Goal: Communication & Community: Participate in discussion

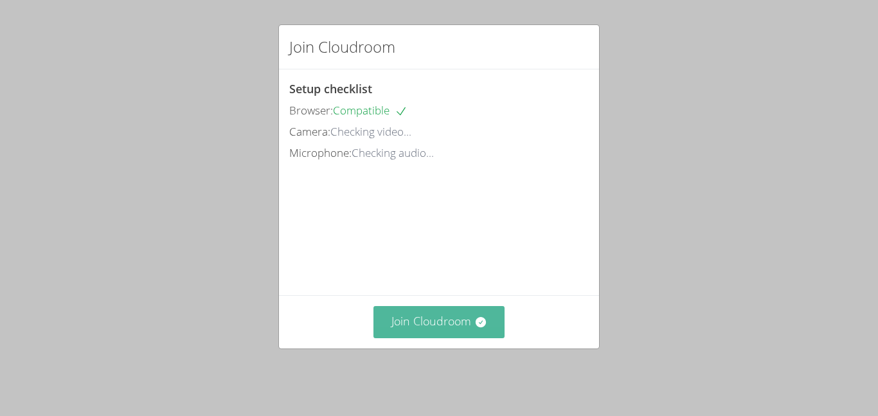
click at [460, 323] on button "Join Cloudroom" at bounding box center [439, 321] width 132 height 31
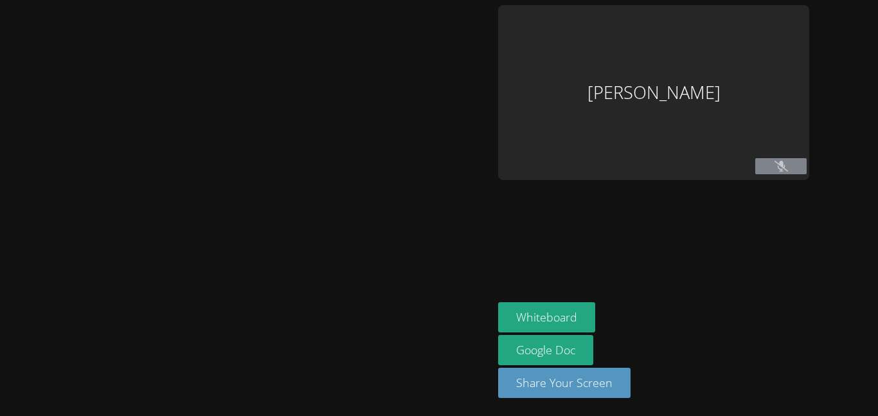
click at [463, 331] on div at bounding box center [246, 208] width 483 height 406
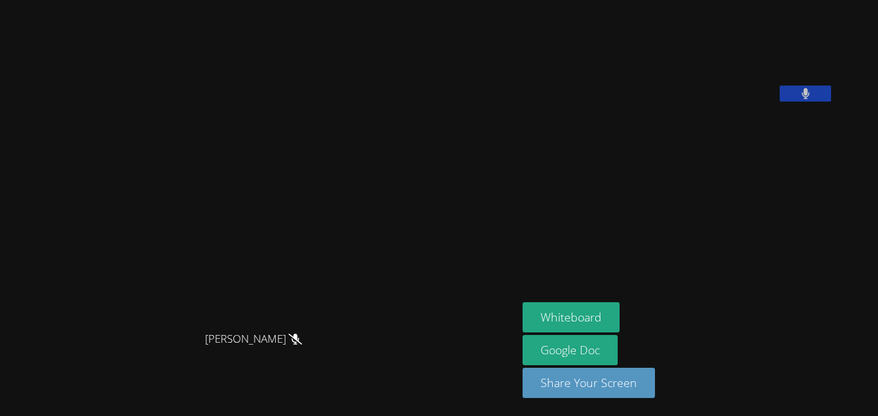
click at [831, 102] on button at bounding box center [805, 93] width 51 height 16
click at [715, 102] on video at bounding box center [619, 53] width 193 height 96
click at [809, 99] on icon at bounding box center [806, 93] width 8 height 11
click at [813, 99] on icon at bounding box center [805, 93] width 13 height 11
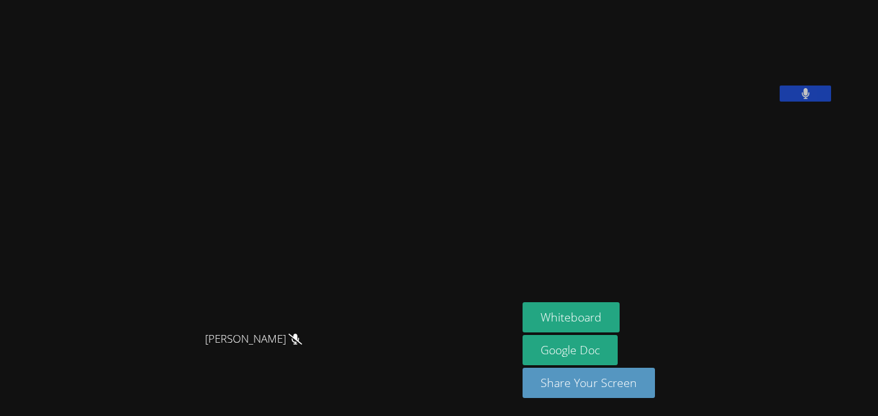
click at [831, 102] on button at bounding box center [805, 93] width 51 height 16
click at [810, 99] on icon at bounding box center [806, 93] width 8 height 11
click at [620, 316] on button "Whiteboard" at bounding box center [571, 317] width 97 height 30
click at [813, 99] on icon at bounding box center [805, 93] width 13 height 11
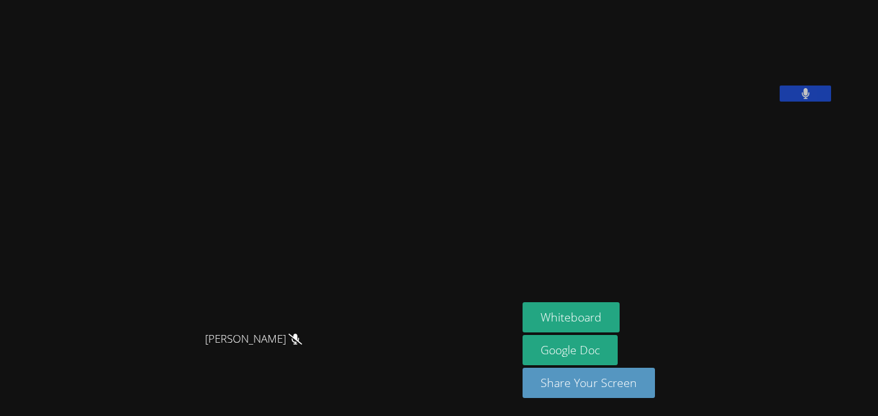
click at [831, 102] on button at bounding box center [805, 93] width 51 height 16
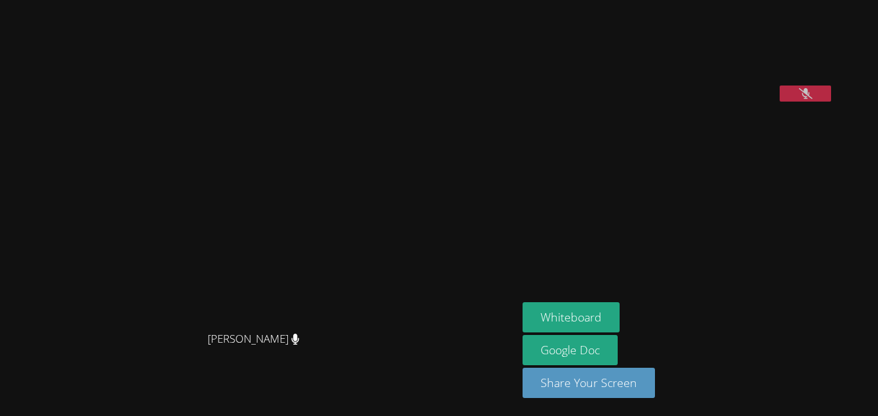
click at [813, 99] on icon at bounding box center [805, 93] width 13 height 11
click at [715, 102] on video at bounding box center [619, 53] width 193 height 96
click at [831, 102] on button at bounding box center [805, 93] width 51 height 16
click at [839, 186] on aside "[PERSON_NAME] Whiteboard Google Doc Share Your Screen" at bounding box center [677, 208] width 321 height 416
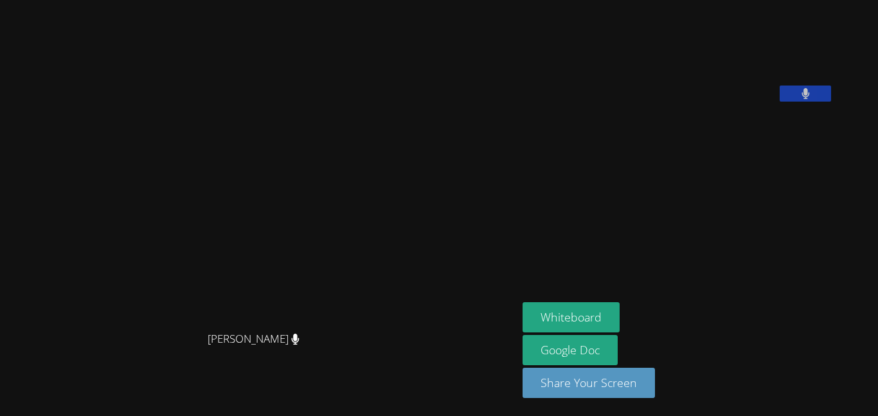
click at [810, 99] on icon at bounding box center [806, 93] width 8 height 11
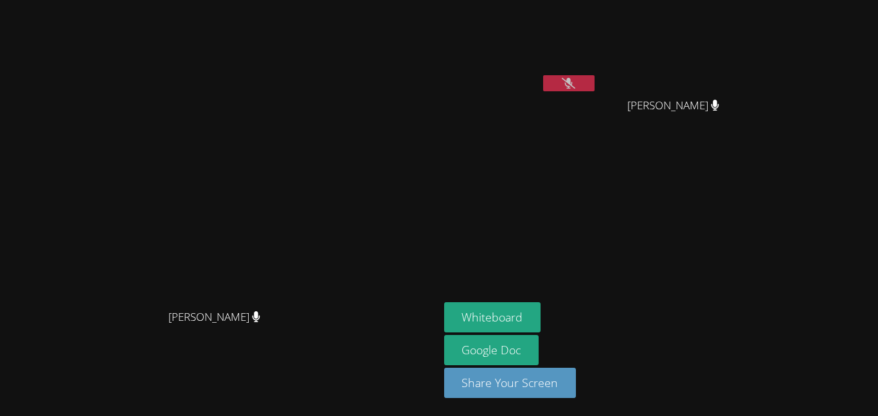
click at [595, 87] on button at bounding box center [568, 83] width 51 height 16
click at [595, 82] on button at bounding box center [568, 83] width 51 height 16
click at [595, 76] on button at bounding box center [568, 83] width 51 height 16
click at [595, 85] on button at bounding box center [568, 83] width 51 height 16
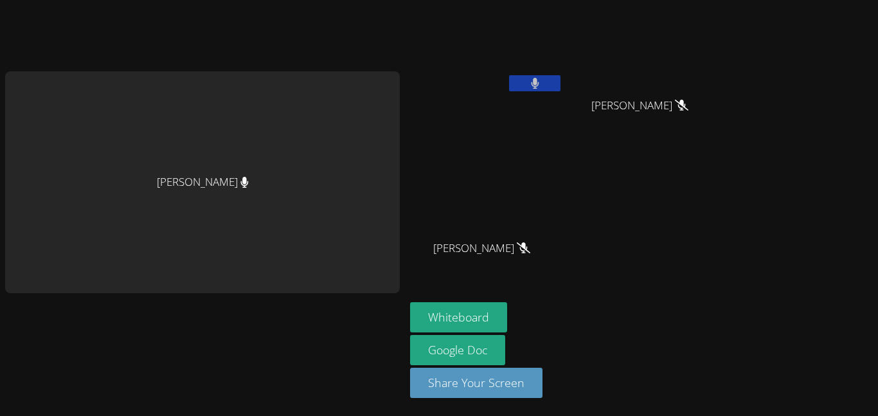
click at [544, 75] on button at bounding box center [534, 83] width 51 height 16
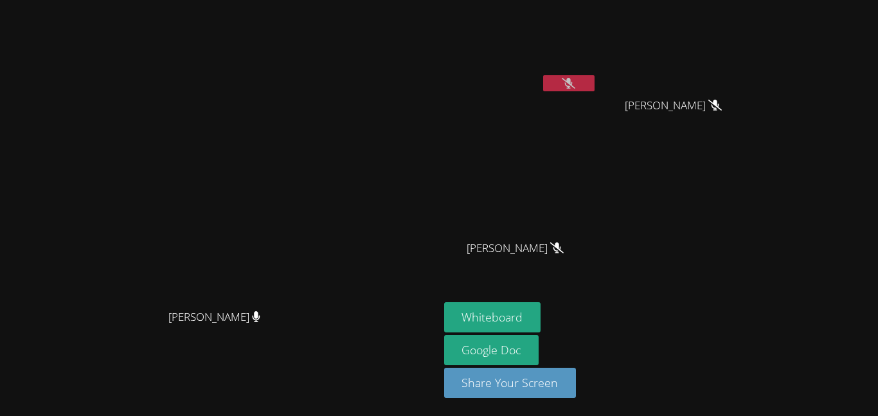
click at [575, 78] on icon at bounding box center [568, 83] width 13 height 11
click at [573, 88] on icon at bounding box center [568, 83] width 8 height 11
click at [575, 88] on icon at bounding box center [568, 83] width 13 height 11
click at [573, 88] on icon at bounding box center [568, 83] width 8 height 11
click at [597, 103] on div "[PERSON_NAME]" at bounding box center [520, 74] width 153 height 138
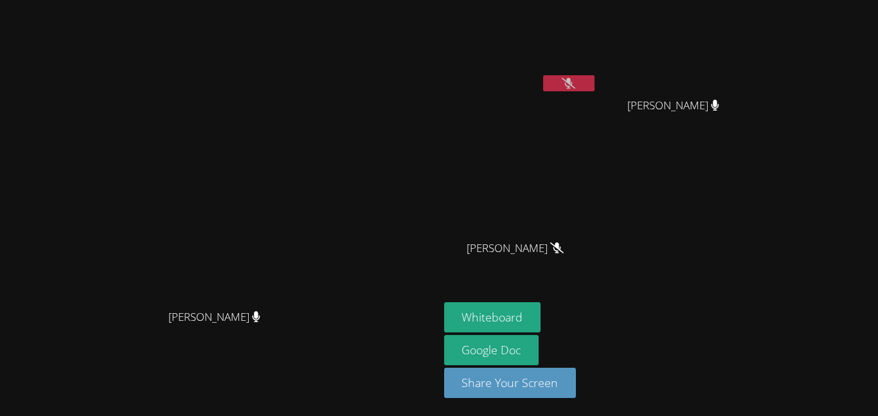
click at [595, 88] on button at bounding box center [568, 83] width 51 height 16
click at [595, 77] on button at bounding box center [568, 83] width 51 height 16
click at [597, 49] on video at bounding box center [520, 48] width 153 height 86
click at [595, 85] on button at bounding box center [568, 83] width 51 height 16
click at [595, 81] on button at bounding box center [568, 83] width 51 height 16
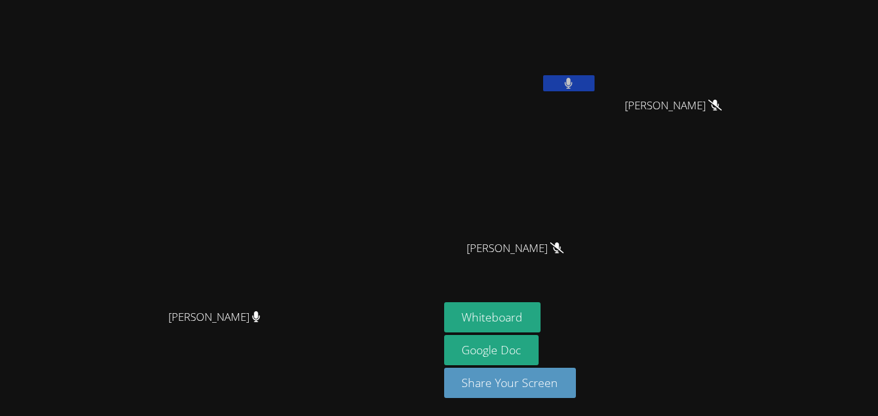
click at [595, 90] on button at bounding box center [568, 83] width 51 height 16
click at [575, 85] on icon at bounding box center [568, 83] width 13 height 11
click at [595, 86] on button at bounding box center [568, 83] width 51 height 16
click at [595, 90] on button at bounding box center [568, 83] width 51 height 16
click at [595, 84] on button at bounding box center [568, 83] width 51 height 16
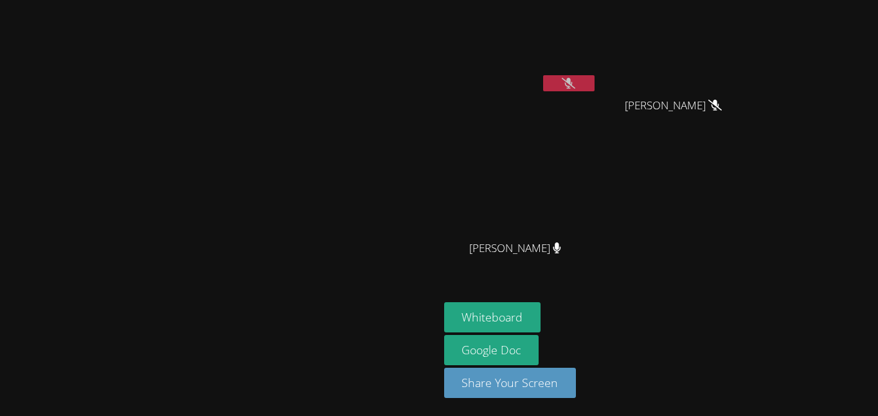
click at [575, 82] on icon at bounding box center [568, 83] width 13 height 11
click at [595, 89] on button at bounding box center [568, 83] width 51 height 16
click at [575, 80] on icon at bounding box center [568, 83] width 13 height 11
click at [595, 84] on button at bounding box center [568, 83] width 51 height 16
click at [595, 85] on button at bounding box center [568, 83] width 51 height 16
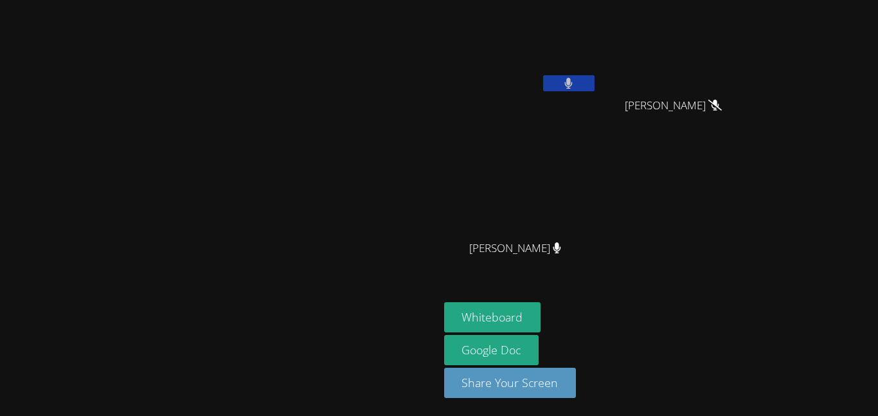
click at [595, 83] on button at bounding box center [568, 83] width 51 height 16
click at [575, 85] on icon at bounding box center [568, 83] width 13 height 11
click at [573, 86] on icon at bounding box center [569, 83] width 8 height 11
click at [595, 90] on button at bounding box center [568, 83] width 51 height 16
click at [573, 85] on icon at bounding box center [568, 83] width 8 height 11
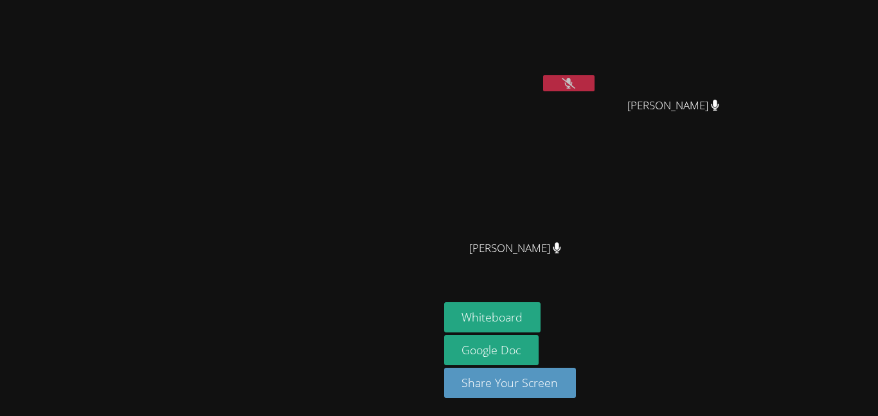
click at [575, 88] on icon at bounding box center [568, 83] width 13 height 11
click at [595, 85] on button at bounding box center [568, 83] width 51 height 16
click at [595, 82] on button at bounding box center [568, 83] width 51 height 16
click at [595, 80] on button at bounding box center [568, 83] width 51 height 16
click at [595, 90] on button at bounding box center [568, 83] width 51 height 16
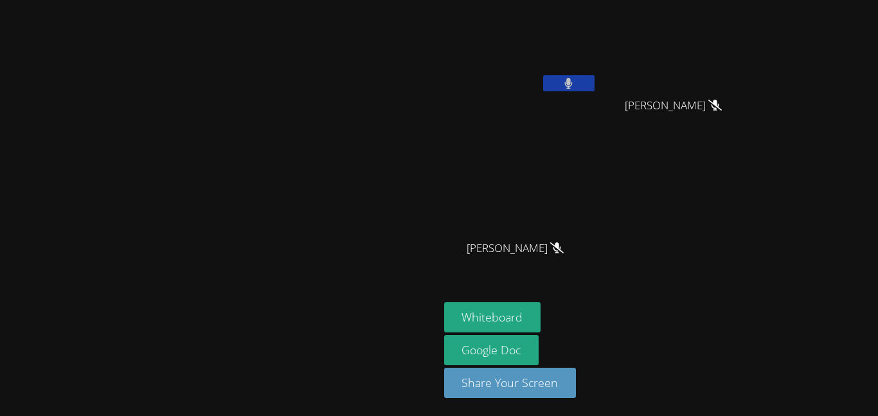
click at [573, 85] on icon at bounding box center [568, 83] width 8 height 11
click at [575, 86] on icon at bounding box center [568, 83] width 13 height 11
click at [595, 84] on button at bounding box center [568, 83] width 51 height 16
click at [595, 82] on button at bounding box center [568, 83] width 51 height 16
click at [595, 89] on button at bounding box center [568, 83] width 51 height 16
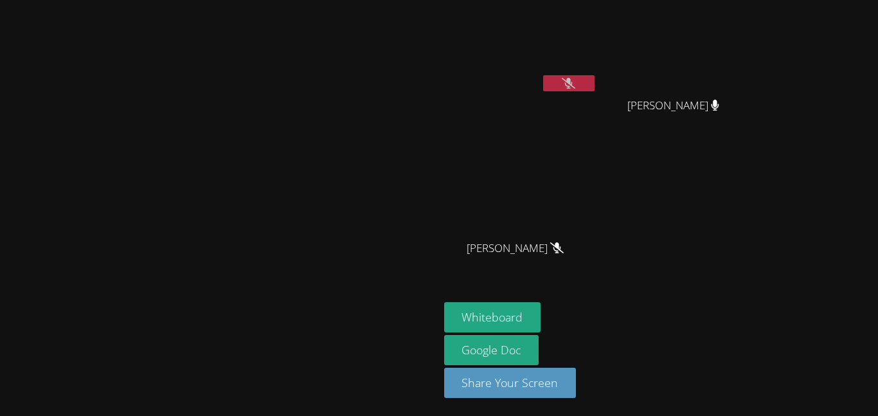
click at [575, 87] on icon at bounding box center [568, 83] width 13 height 11
click at [595, 82] on button at bounding box center [568, 83] width 51 height 16
click at [575, 80] on icon at bounding box center [568, 83] width 13 height 11
click at [595, 78] on button at bounding box center [568, 83] width 51 height 16
click at [595, 86] on button at bounding box center [568, 83] width 51 height 16
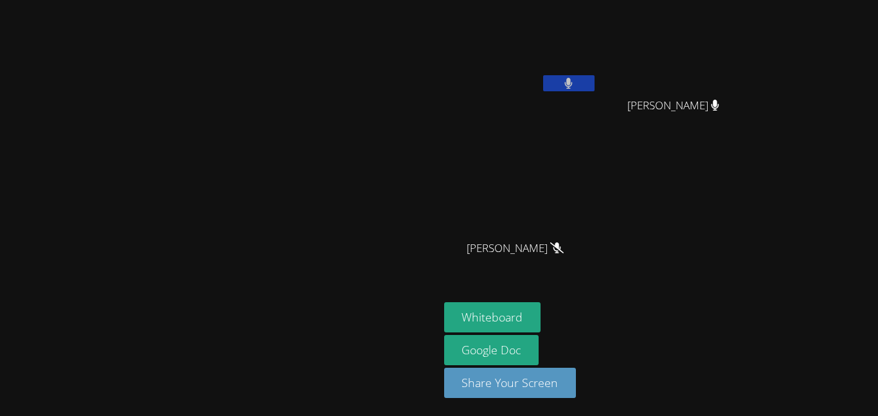
click at [595, 85] on button at bounding box center [568, 83] width 51 height 16
click at [595, 76] on button at bounding box center [568, 83] width 51 height 16
click at [595, 81] on button at bounding box center [568, 83] width 51 height 16
click at [595, 88] on button at bounding box center [568, 83] width 51 height 16
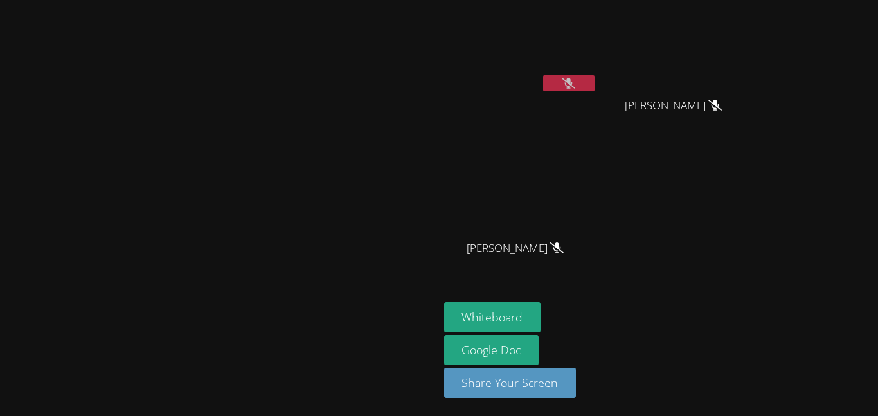
click at [595, 85] on button at bounding box center [568, 83] width 51 height 16
click at [595, 87] on button at bounding box center [568, 83] width 51 height 16
click at [595, 81] on button at bounding box center [568, 83] width 51 height 16
click at [595, 76] on button at bounding box center [568, 83] width 51 height 16
click at [575, 81] on icon at bounding box center [568, 83] width 13 height 11
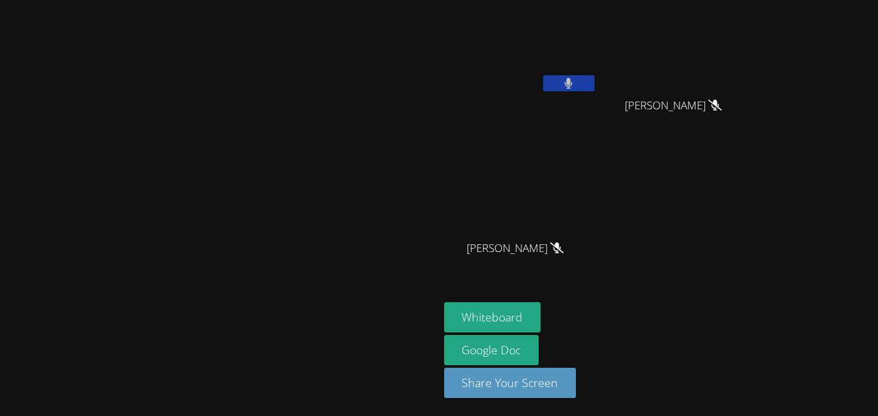
click at [595, 81] on button at bounding box center [568, 83] width 51 height 16
click at [575, 88] on icon at bounding box center [568, 83] width 13 height 11
click at [595, 89] on button at bounding box center [568, 83] width 51 height 16
click at [575, 85] on icon at bounding box center [568, 83] width 13 height 11
click at [595, 82] on button at bounding box center [568, 83] width 51 height 16
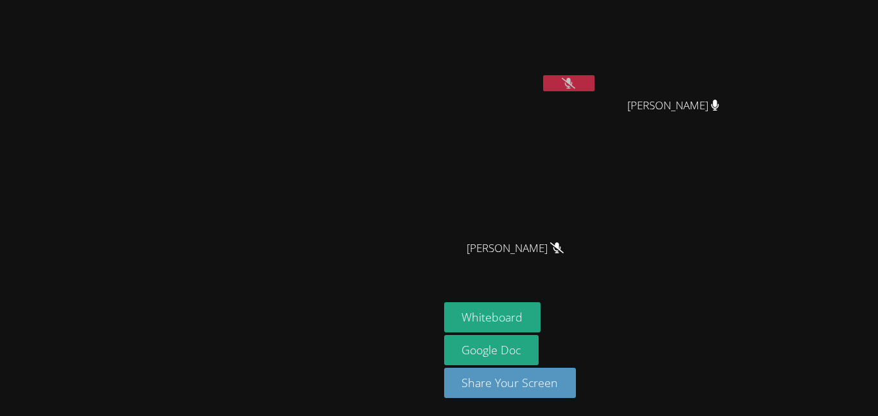
click at [595, 87] on button at bounding box center [568, 83] width 51 height 16
click at [595, 89] on button at bounding box center [568, 83] width 51 height 16
click at [575, 88] on icon at bounding box center [568, 83] width 13 height 11
click at [595, 87] on button at bounding box center [568, 83] width 51 height 16
click at [575, 81] on icon at bounding box center [568, 83] width 13 height 11
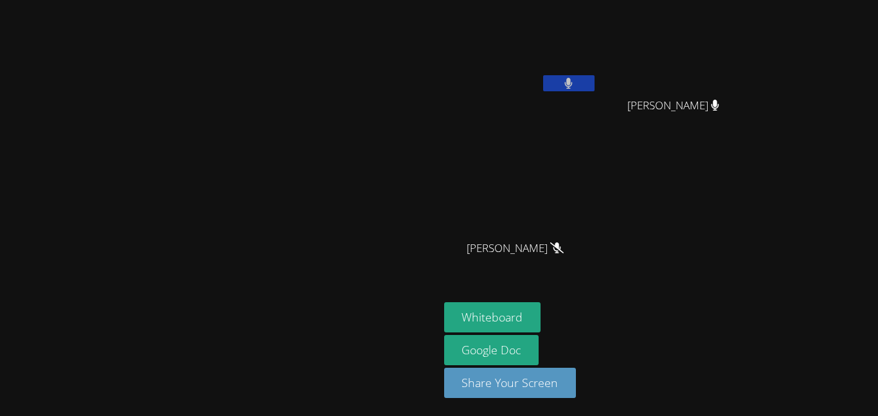
click at [595, 86] on button at bounding box center [568, 83] width 51 height 16
click at [597, 74] on video at bounding box center [520, 48] width 153 height 86
click at [575, 82] on icon at bounding box center [568, 83] width 13 height 11
click at [573, 82] on icon at bounding box center [569, 83] width 8 height 11
click at [595, 87] on button at bounding box center [568, 83] width 51 height 16
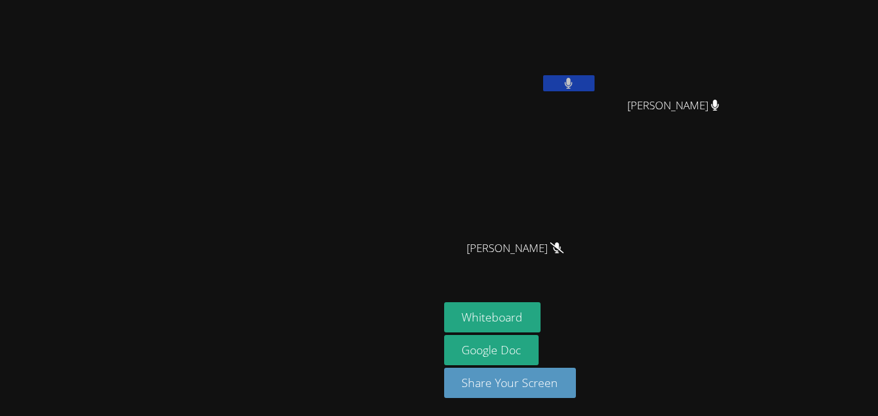
click at [597, 74] on video at bounding box center [520, 48] width 153 height 86
click at [595, 78] on button at bounding box center [568, 83] width 51 height 16
click at [595, 76] on button at bounding box center [568, 83] width 51 height 16
click at [595, 87] on button at bounding box center [568, 83] width 51 height 16
click at [595, 90] on button at bounding box center [568, 83] width 51 height 16
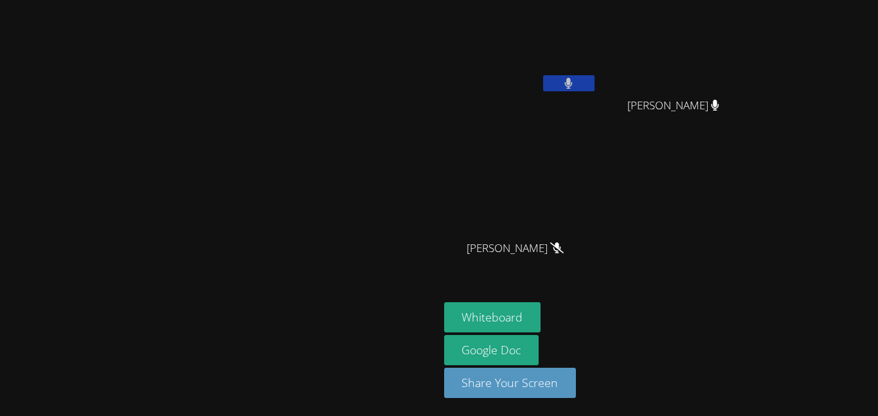
click at [595, 85] on button at bounding box center [568, 83] width 51 height 16
click at [575, 79] on icon at bounding box center [568, 83] width 13 height 11
click at [595, 84] on button at bounding box center [568, 83] width 51 height 16
click at [575, 82] on icon at bounding box center [568, 83] width 13 height 11
click at [595, 88] on button at bounding box center [568, 83] width 51 height 16
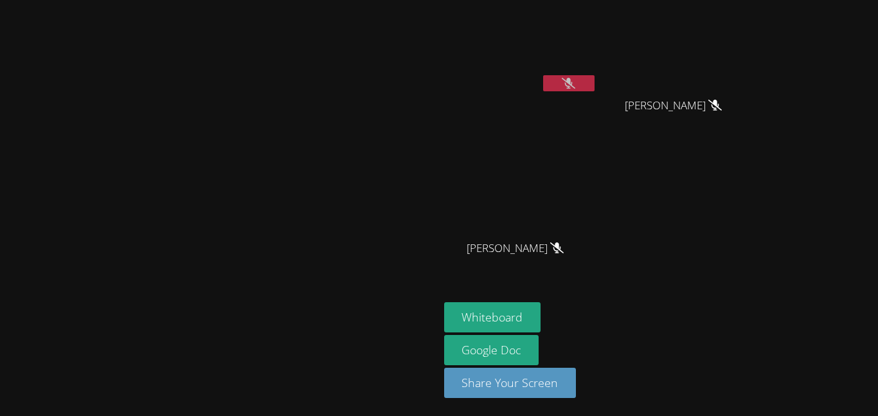
click at [575, 79] on icon at bounding box center [568, 83] width 13 height 11
click at [595, 89] on button at bounding box center [568, 83] width 51 height 16
click at [575, 83] on icon at bounding box center [568, 83] width 13 height 11
click at [595, 83] on button at bounding box center [568, 83] width 51 height 16
click at [595, 89] on button at bounding box center [568, 83] width 51 height 16
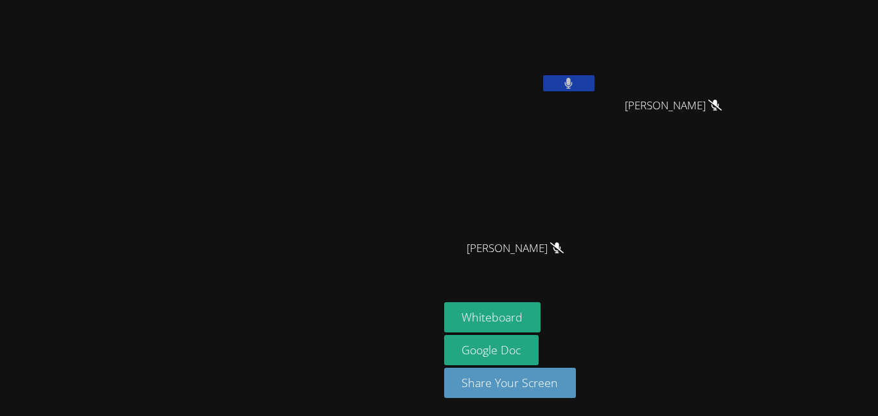
click at [595, 83] on button at bounding box center [568, 83] width 51 height 16
click at [595, 78] on button at bounding box center [568, 83] width 51 height 16
click at [595, 80] on button at bounding box center [568, 83] width 51 height 16
click at [595, 89] on button at bounding box center [568, 83] width 51 height 16
